Goal: Find specific page/section: Find specific page/section

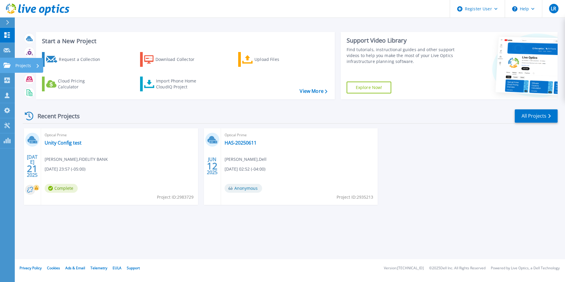
click at [6, 69] on link "Projects Projects" at bounding box center [7, 65] width 15 height 15
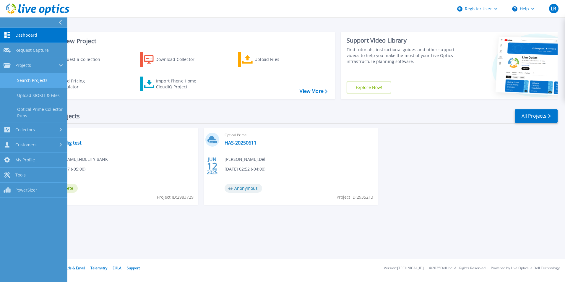
click at [28, 83] on link "Search Projects" at bounding box center [33, 80] width 67 height 15
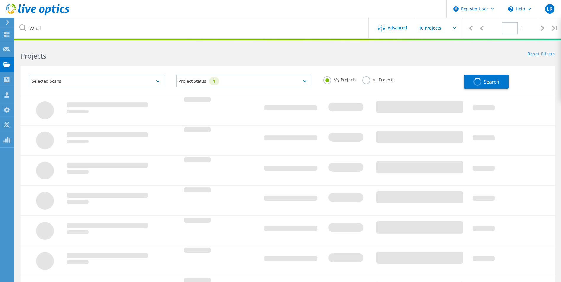
type input "1"
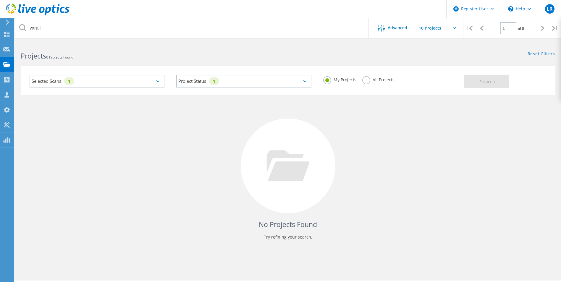
click at [111, 80] on div "Selected Scans 1" at bounding box center [97, 81] width 135 height 13
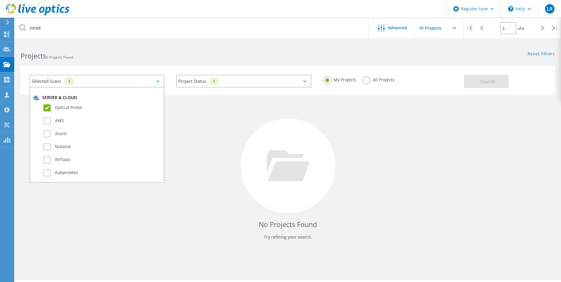
click at [107, 106] on label "Optical Prime" at bounding box center [101, 107] width 117 height 7
click at [0, 0] on input "Optical Prime" at bounding box center [0, 0] width 0 height 0
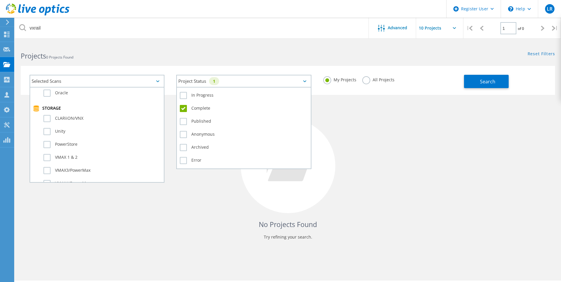
click at [231, 86] on div "Project Status 1" at bounding box center [243, 81] width 135 height 13
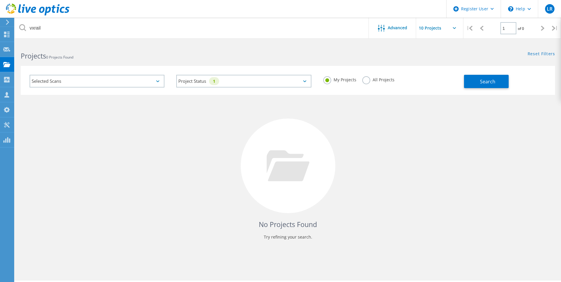
click at [136, 120] on div "No Projects Found Try refining your search." at bounding box center [288, 171] width 534 height 153
click at [124, 81] on div "Selected Scans" at bounding box center [97, 81] width 135 height 13
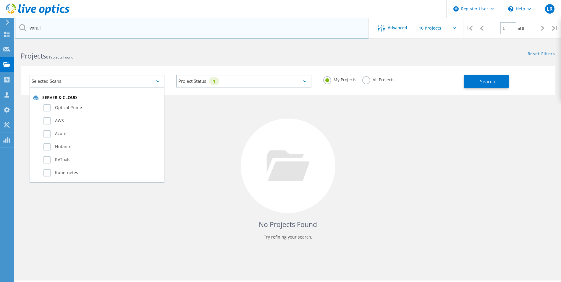
click at [106, 33] on input "vxrail" at bounding box center [192, 28] width 354 height 21
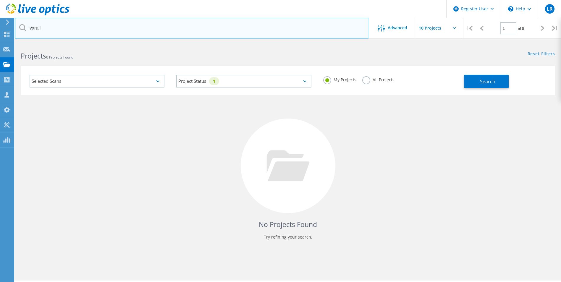
click at [106, 33] on input "vxrail" at bounding box center [192, 28] width 354 height 21
type input "isilon"
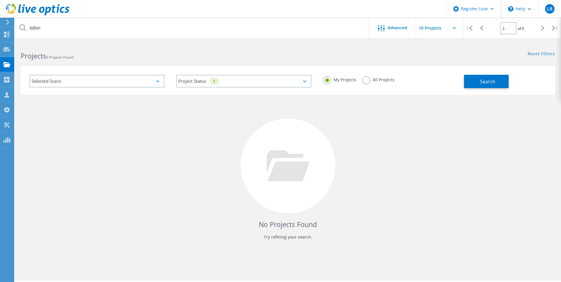
click at [365, 82] on label "All Projects" at bounding box center [378, 79] width 32 height 6
click at [0, 0] on input "All Projects" at bounding box center [0, 0] width 0 height 0
click at [476, 86] on button "Search" at bounding box center [486, 81] width 45 height 13
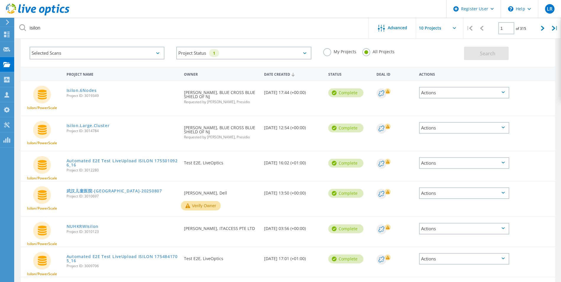
scroll to position [0, 0]
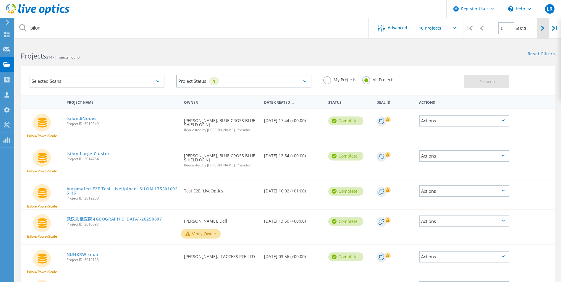
click at [544, 30] on icon at bounding box center [543, 28] width 4 height 5
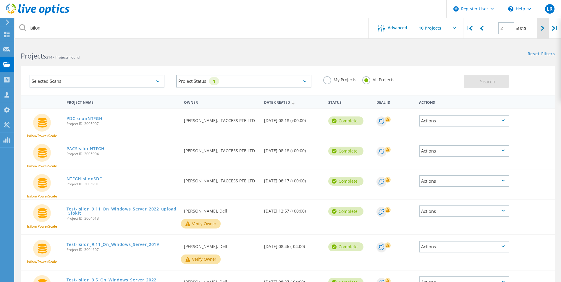
click at [544, 30] on icon at bounding box center [543, 28] width 4 height 5
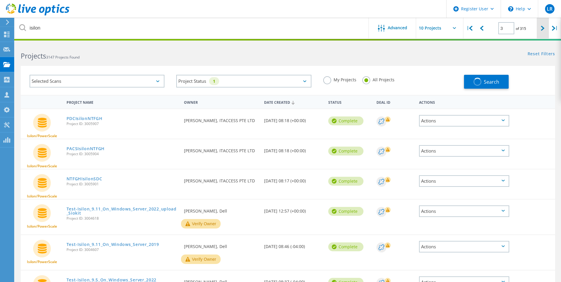
click at [544, 30] on icon at bounding box center [543, 28] width 4 height 5
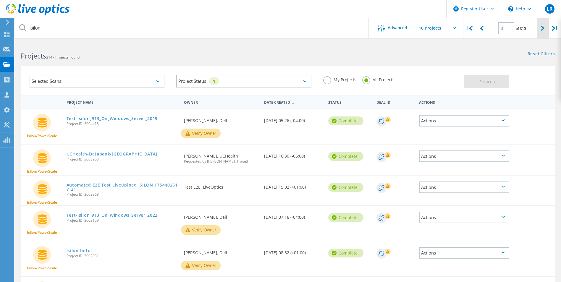
click at [544, 30] on icon at bounding box center [543, 28] width 4 height 5
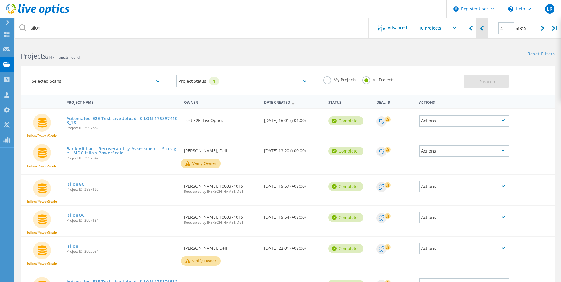
click at [484, 28] on div at bounding box center [482, 28] width 12 height 21
type input "3"
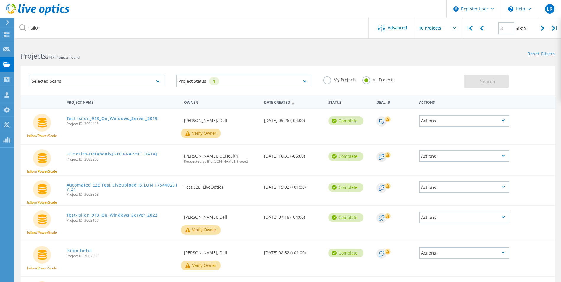
click at [115, 155] on link "UCHealth-Databank-Isilon" at bounding box center [112, 154] width 91 height 4
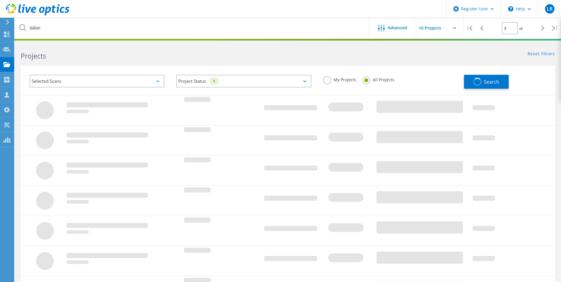
type input "1"
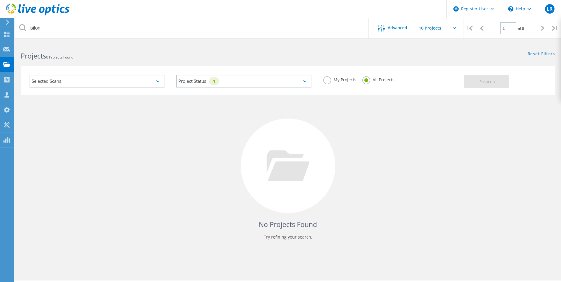
click at [378, 81] on label "All Projects" at bounding box center [378, 79] width 32 height 6
click at [0, 0] on input "All Projects" at bounding box center [0, 0] width 0 height 0
click at [354, 79] on label "My Projects" at bounding box center [339, 79] width 33 height 6
click at [0, 0] on input "My Projects" at bounding box center [0, 0] width 0 height 0
click at [391, 82] on label "All Projects" at bounding box center [378, 79] width 32 height 6
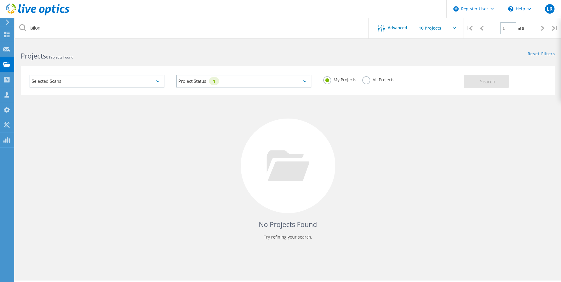
click at [0, 0] on input "All Projects" at bounding box center [0, 0] width 0 height 0
click at [489, 79] on span "Search" at bounding box center [487, 81] width 15 height 7
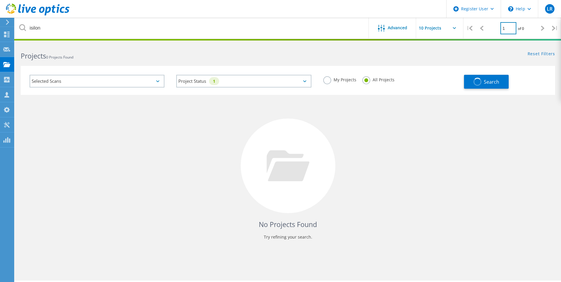
click at [502, 30] on input "1" at bounding box center [508, 28] width 16 height 12
drag, startPoint x: 505, startPoint y: 29, endPoint x: 499, endPoint y: 29, distance: 5.6
click at [499, 29] on div "1 of 0" at bounding box center [512, 26] width 49 height 17
click at [509, 28] on input "1" at bounding box center [508, 28] width 16 height 12
click at [508, 28] on input "1" at bounding box center [508, 28] width 16 height 12
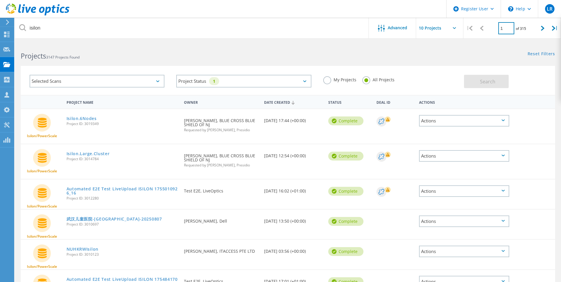
click at [508, 28] on input "1" at bounding box center [506, 28] width 16 height 12
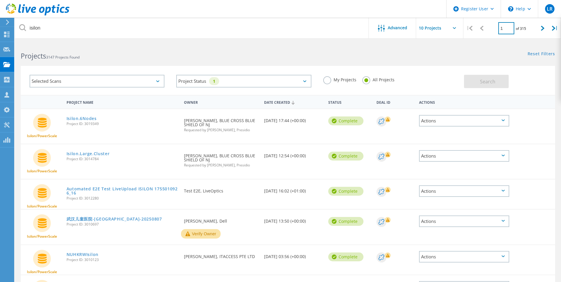
click at [508, 28] on input "1" at bounding box center [506, 28] width 16 height 12
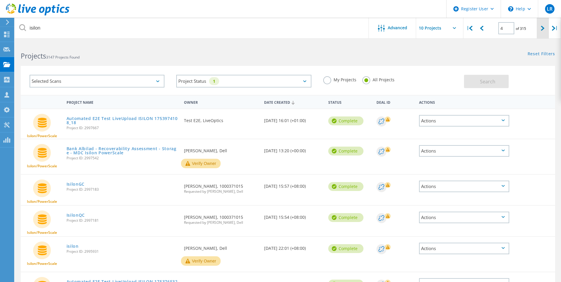
click at [541, 28] on icon at bounding box center [543, 28] width 4 height 5
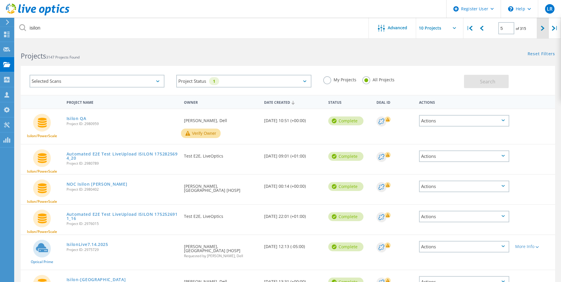
click at [541, 30] on icon at bounding box center [543, 28] width 4 height 5
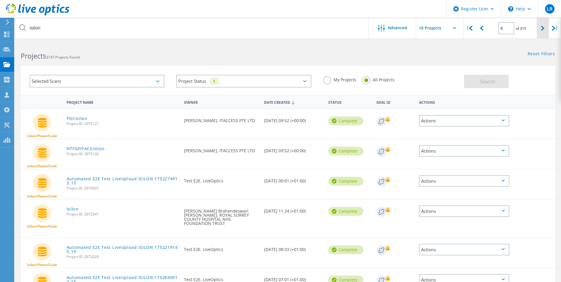
click at [541, 30] on icon at bounding box center [543, 28] width 4 height 5
type input "7"
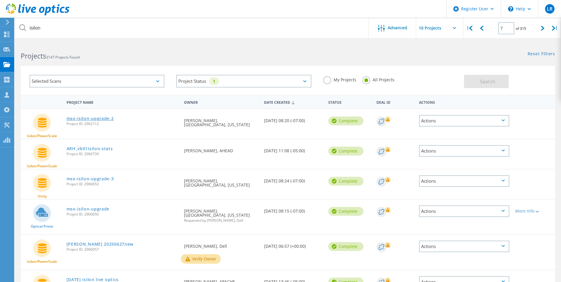
click at [102, 120] on link "mso-isilon-upgrade-2" at bounding box center [90, 119] width 47 height 4
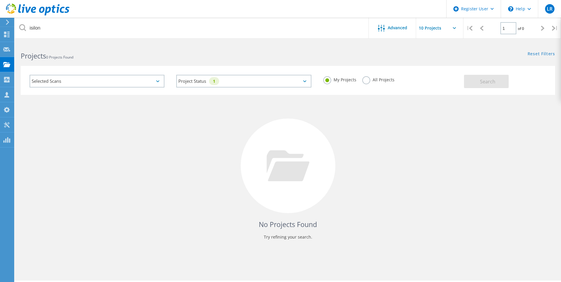
click at [368, 79] on label "All Projects" at bounding box center [378, 79] width 32 height 6
click at [0, 0] on input "All Projects" at bounding box center [0, 0] width 0 height 0
click at [510, 32] on input "1" at bounding box center [508, 28] width 16 height 12
click at [490, 88] on button "Search" at bounding box center [486, 81] width 45 height 13
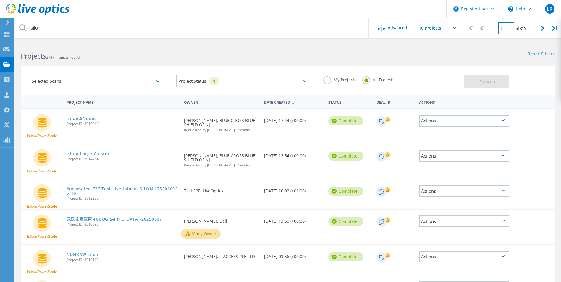
click at [506, 29] on input "1" at bounding box center [506, 28] width 16 height 12
type input "10"
click at [513, 48] on div "Reset Filters Show Filters" at bounding box center [424, 48] width 273 height 11
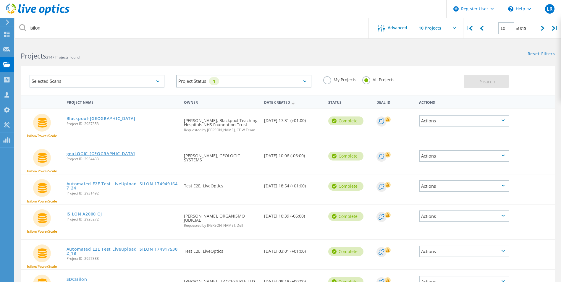
click at [91, 155] on link "geoLOGIC-Isilon" at bounding box center [101, 154] width 69 height 4
